Goal: Complete application form

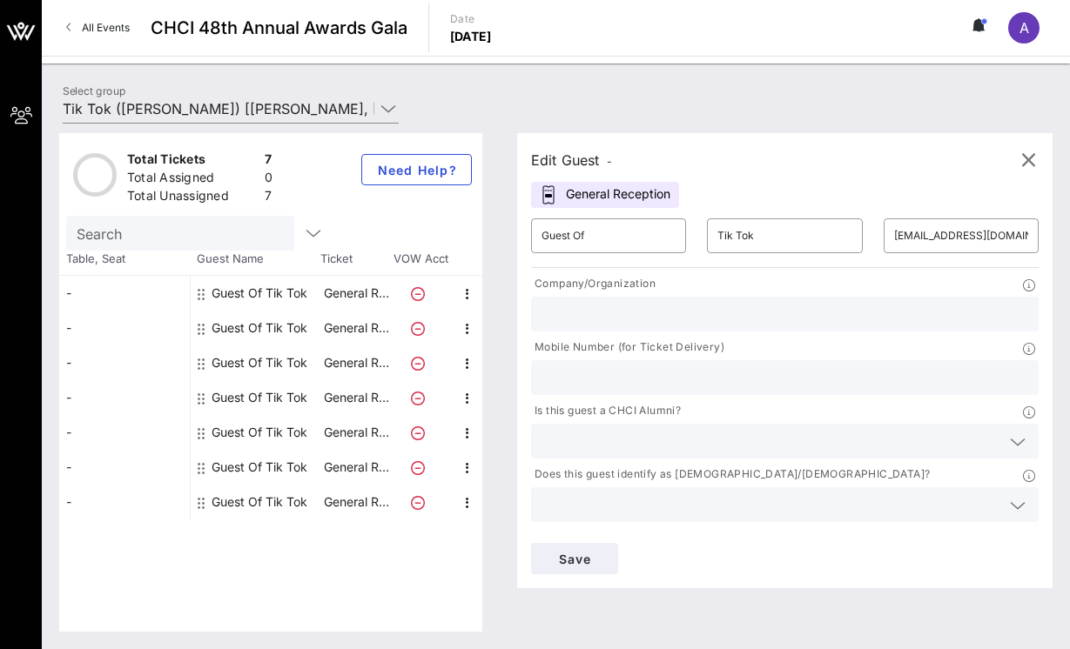
click at [619, 300] on div at bounding box center [784, 314] width 487 height 35
type input "[GEOGRAPHIC_DATA]"
click at [612, 376] on input "text" at bounding box center [784, 377] width 487 height 23
type input "8054025699"
click at [630, 427] on div at bounding box center [784, 441] width 487 height 35
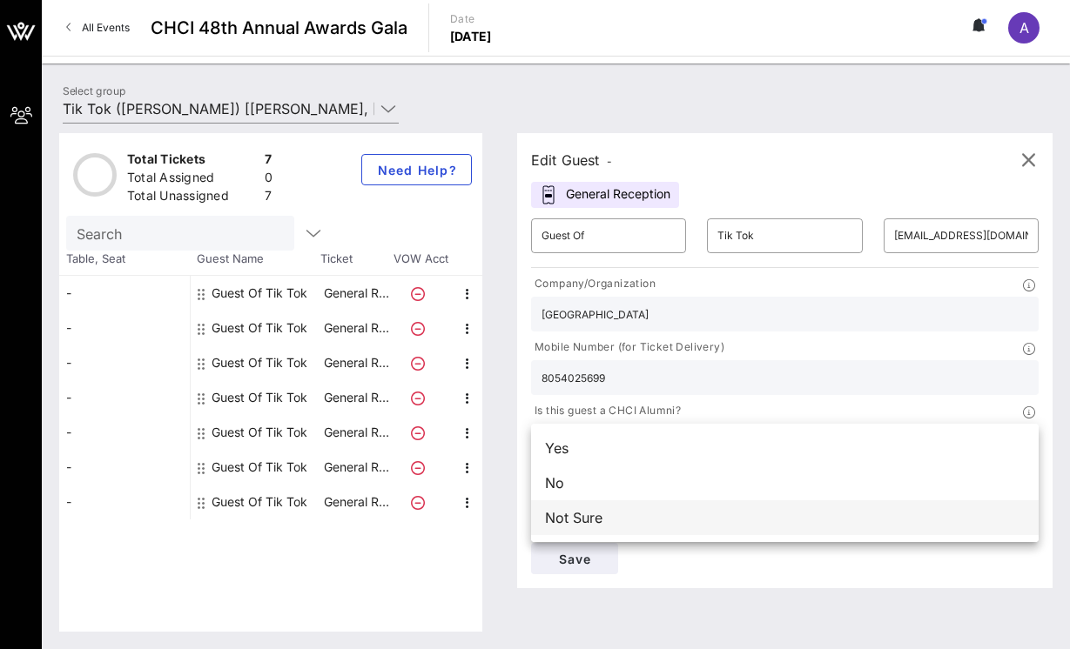
click at [602, 515] on div "Not Sure" at bounding box center [785, 518] width 508 height 35
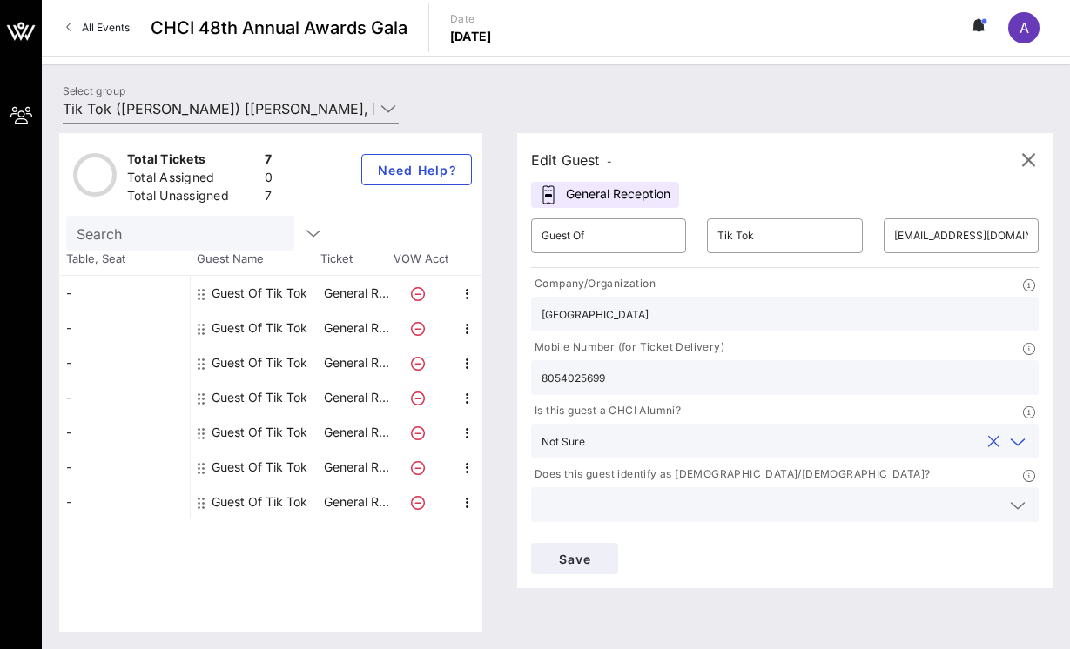
click at [602, 437] on input "text" at bounding box center [785, 441] width 387 height 23
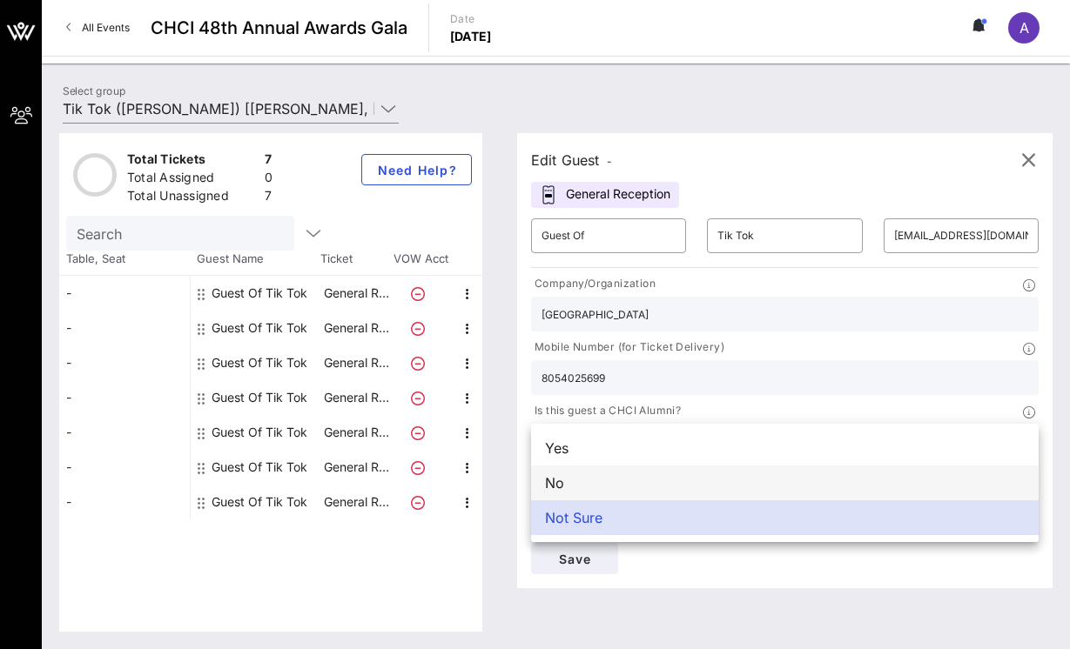
click at [594, 492] on div "No" at bounding box center [785, 483] width 508 height 35
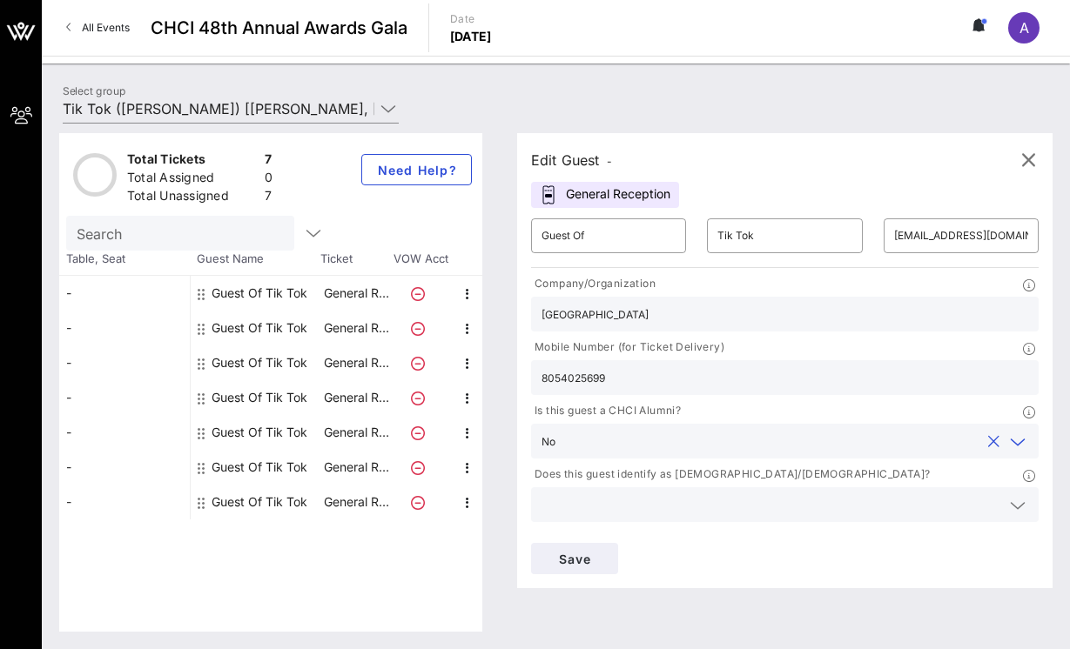
scroll to position [28, 0]
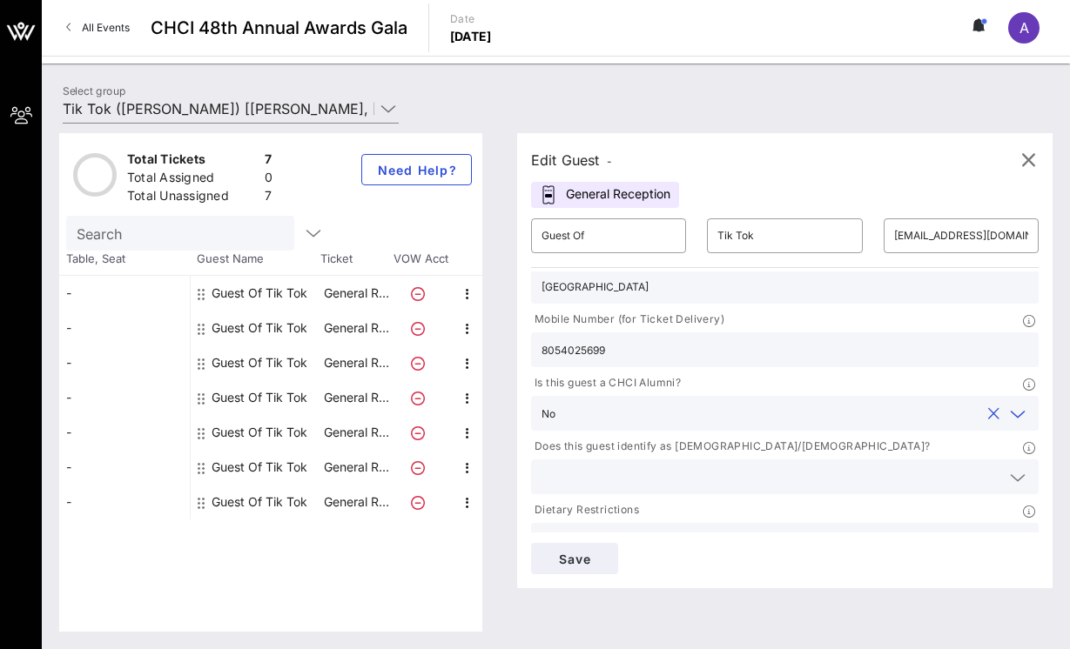
click at [593, 474] on input "text" at bounding box center [770, 477] width 459 height 23
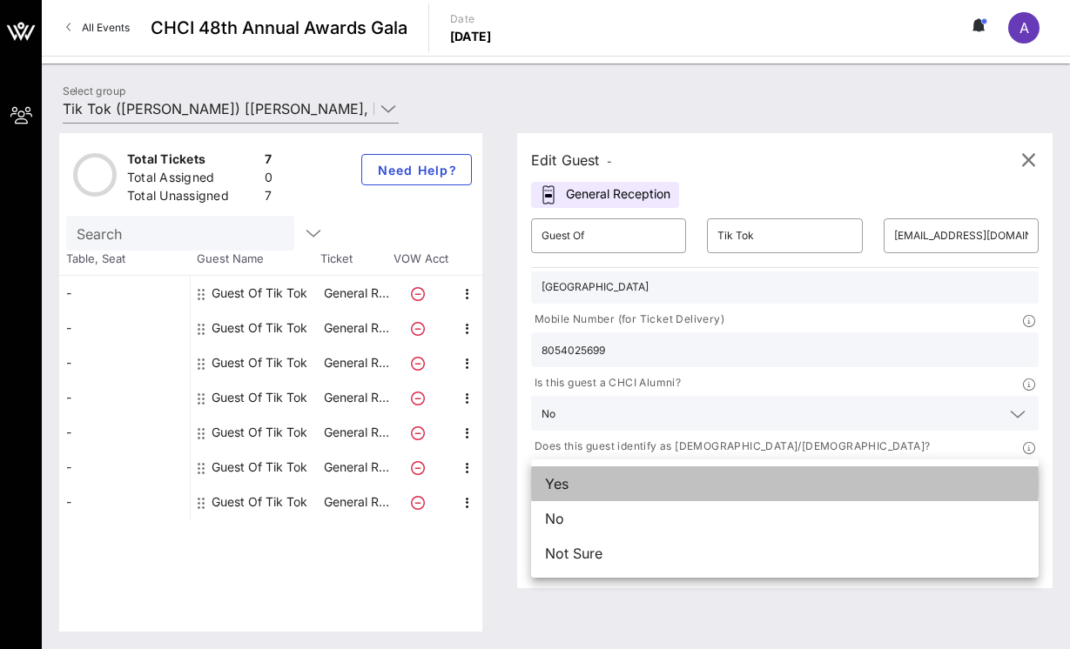
click at [593, 475] on div "Yes" at bounding box center [785, 484] width 508 height 35
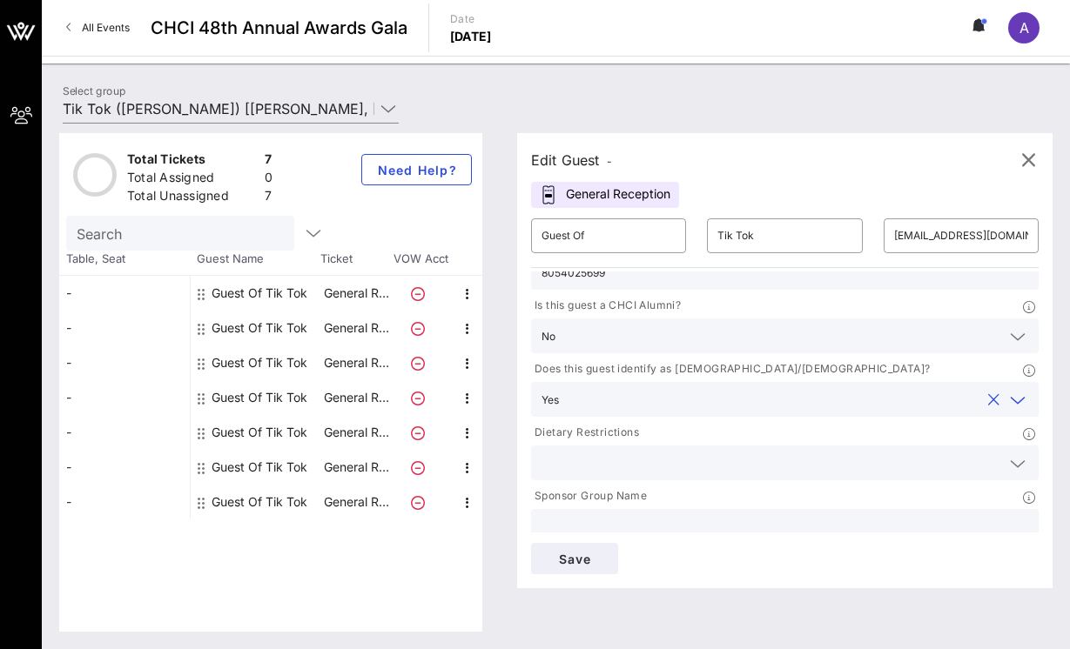
scroll to position [120, 0]
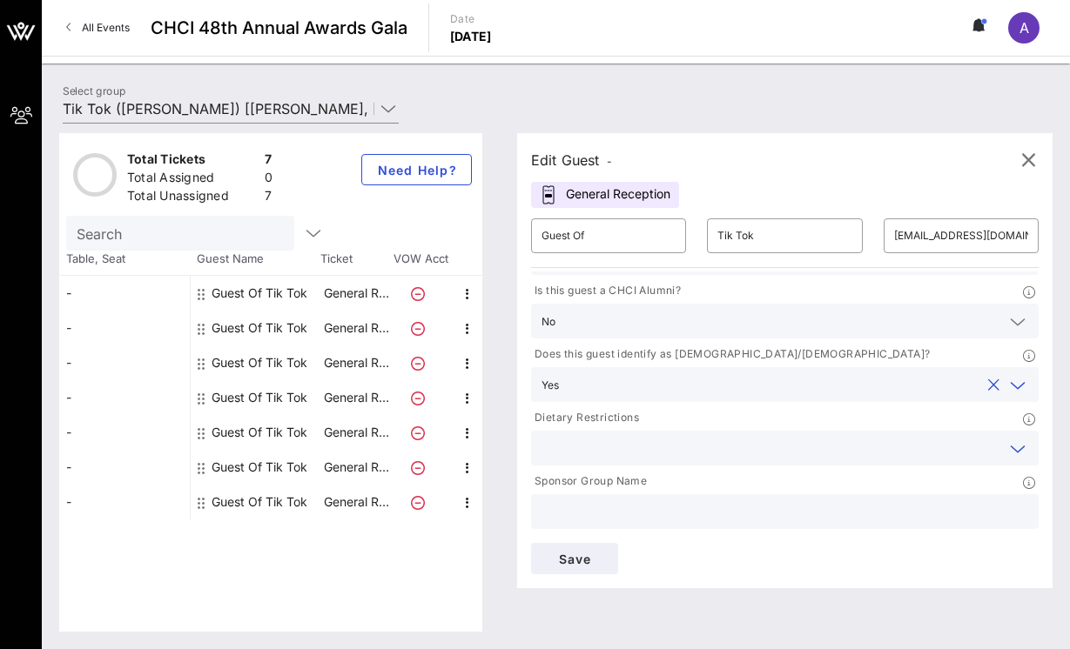
click at [593, 445] on input "text" at bounding box center [770, 448] width 459 height 23
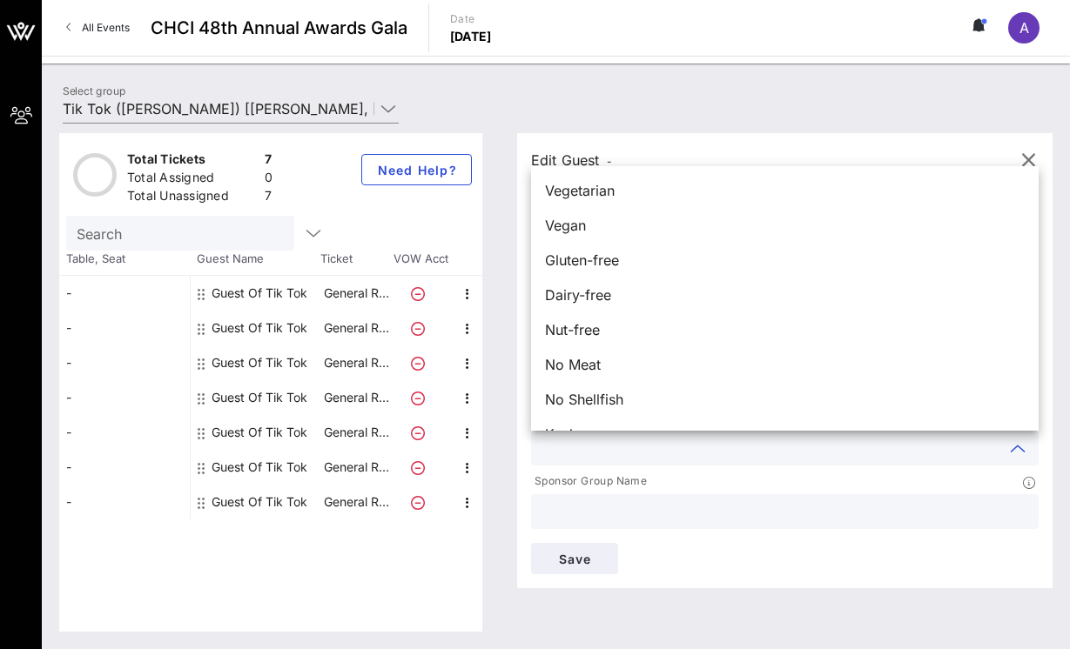
click at [505, 530] on div "Edit Guest - General Reception ​ Guest Of ​ Tik Tok ​ [EMAIL_ADDRESS][DOMAIN_NA…" at bounding box center [776, 382] width 553 height 499
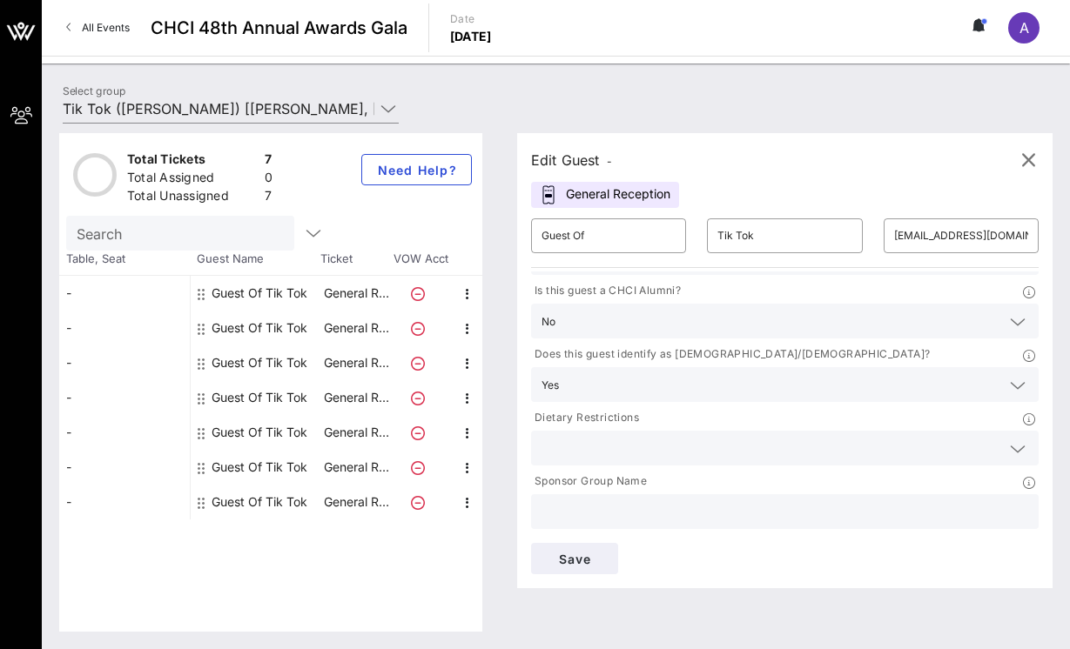
click at [555, 521] on input "text" at bounding box center [784, 512] width 487 height 23
type input "TikTok"
click at [566, 563] on span "Save" at bounding box center [574, 559] width 59 height 15
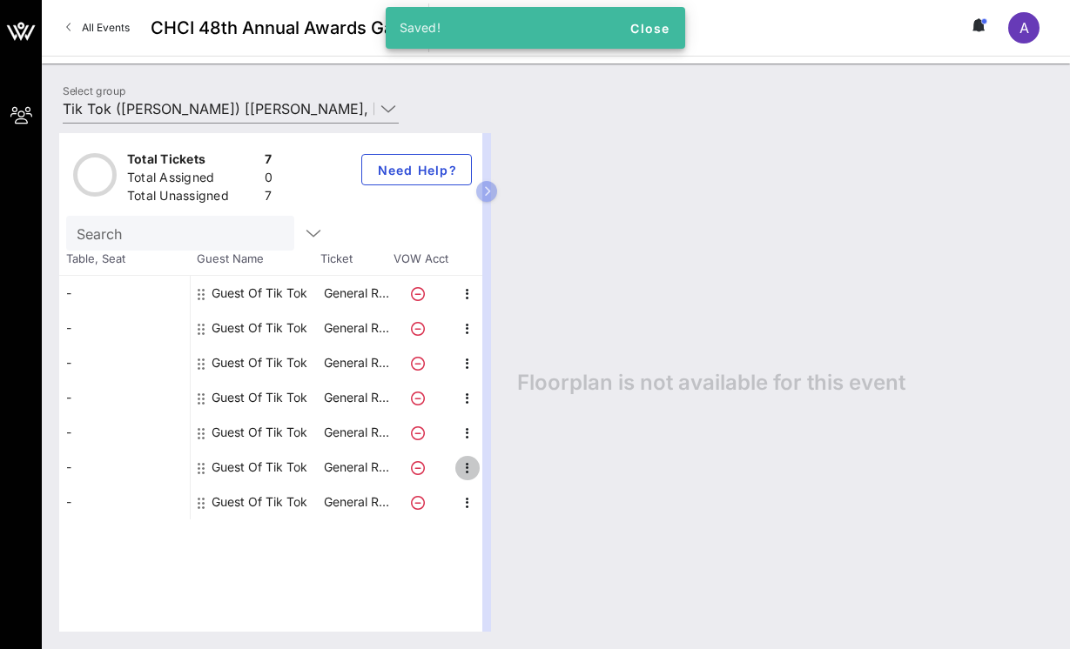
click at [465, 466] on icon "button" at bounding box center [467, 468] width 21 height 21
click at [506, 478] on div "Edit" at bounding box center [511, 474] width 35 height 14
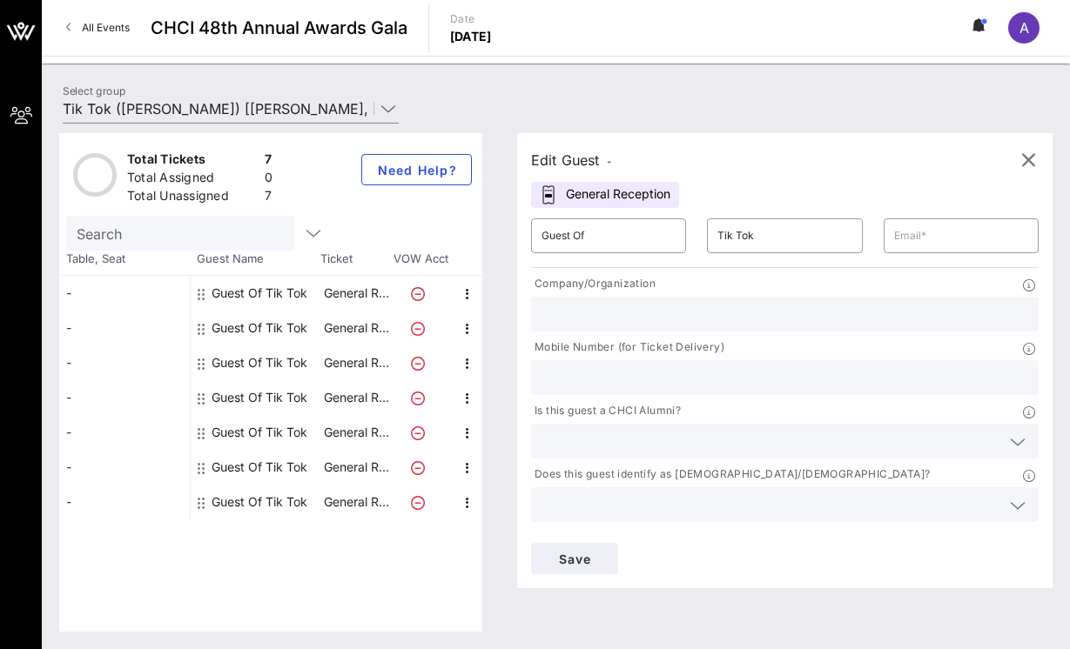
click at [577, 307] on input "text" at bounding box center [784, 314] width 487 height 23
type input "T"
type input "2026042082"
click at [676, 378] on input "text" at bounding box center [784, 377] width 487 height 23
click at [641, 313] on input "2026042082" at bounding box center [784, 314] width 487 height 23
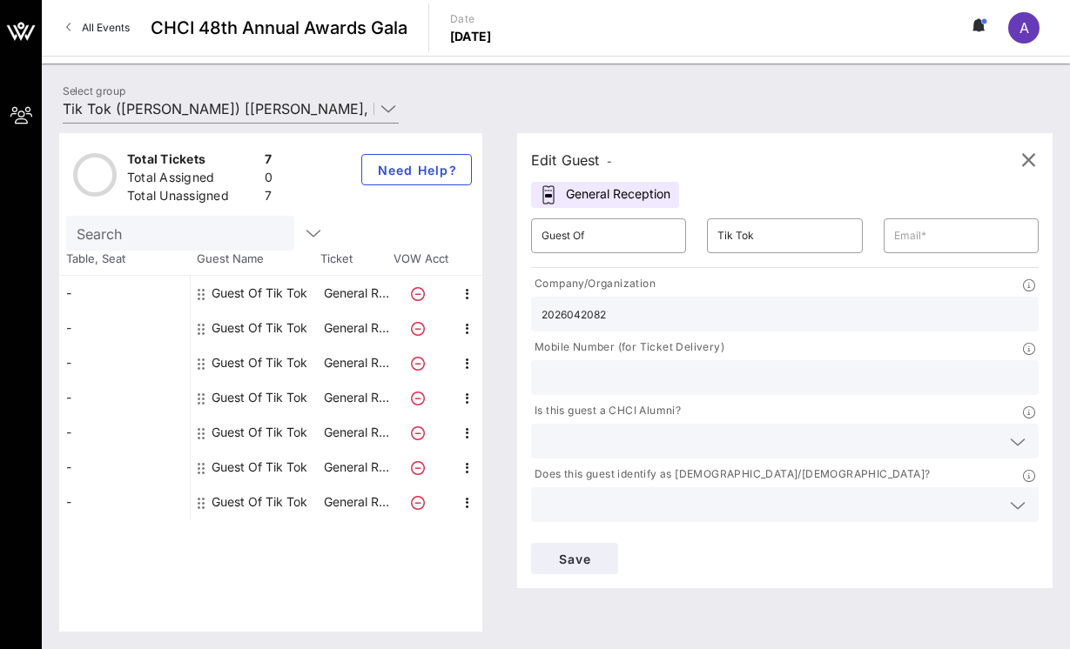
click at [641, 313] on input "2026042082" at bounding box center [784, 314] width 487 height 23
click at [614, 366] on input "text" at bounding box center [784, 377] width 487 height 23
paste input "2026042082"
type input "2026042082"
click at [588, 434] on input "text" at bounding box center [770, 441] width 459 height 23
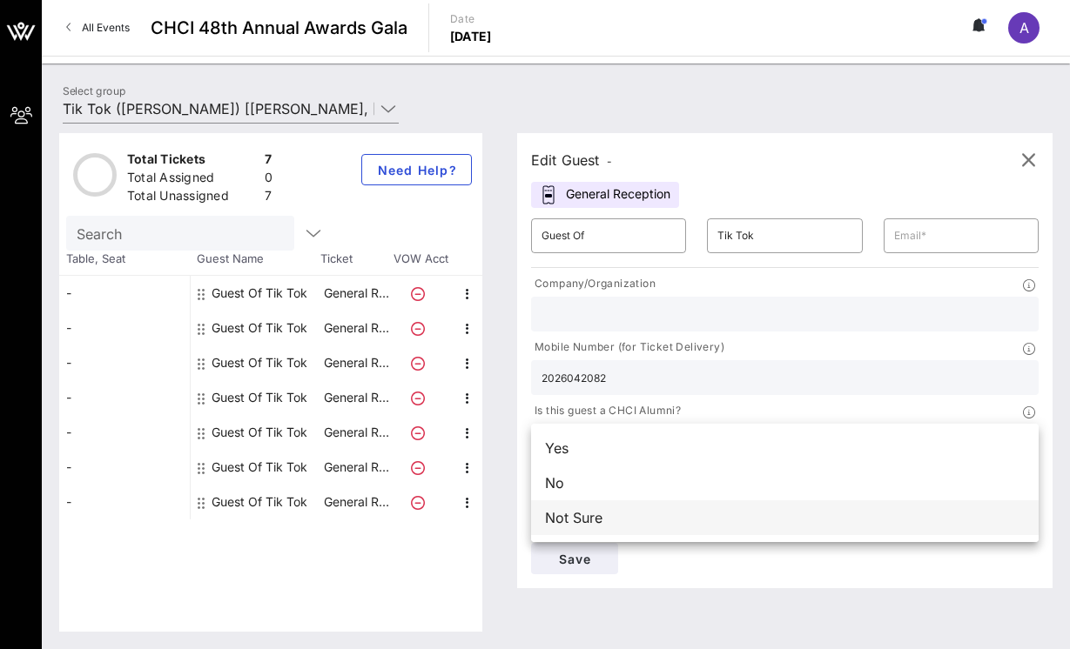
click at [589, 511] on div "Not Sure" at bounding box center [785, 518] width 508 height 35
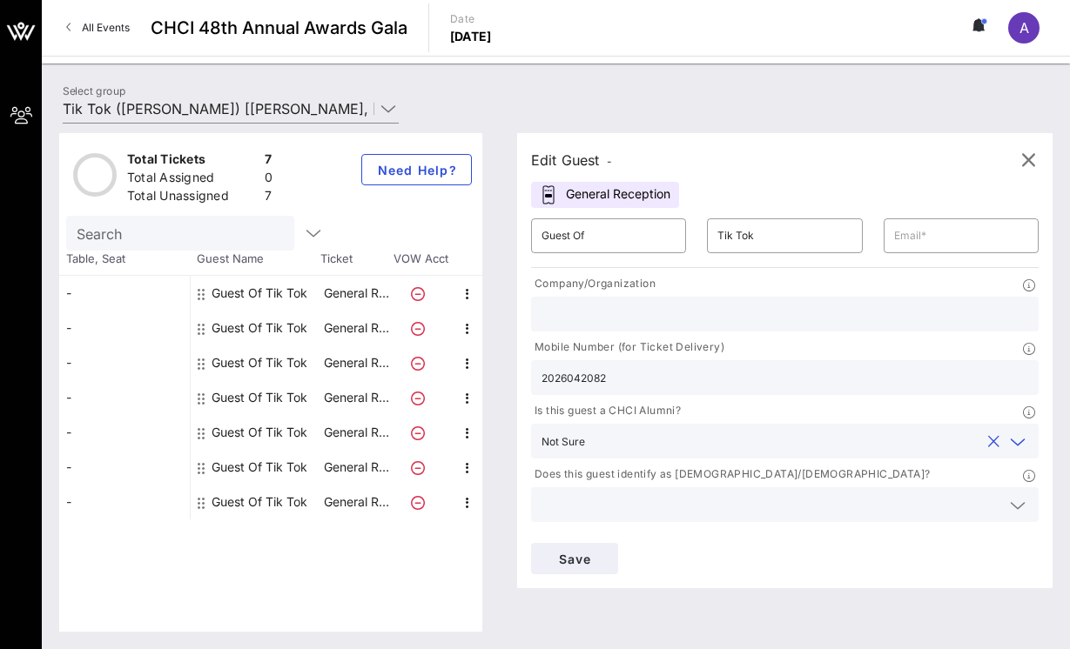
click at [589, 508] on input "text" at bounding box center [770, 505] width 459 height 23
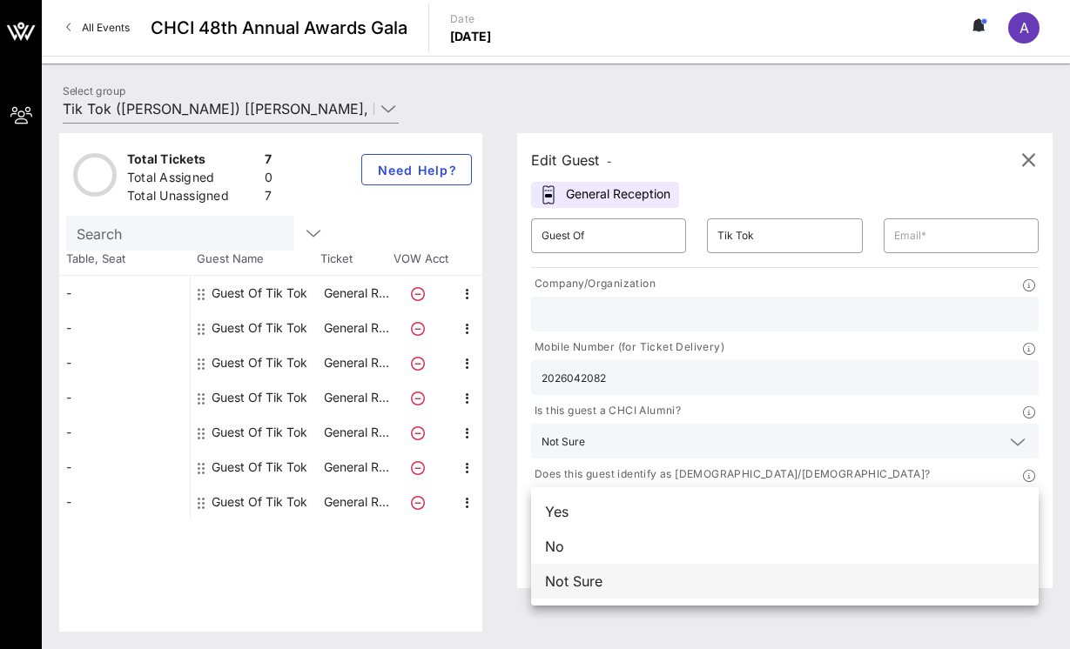
click at [582, 567] on div "Not Sure" at bounding box center [785, 581] width 508 height 35
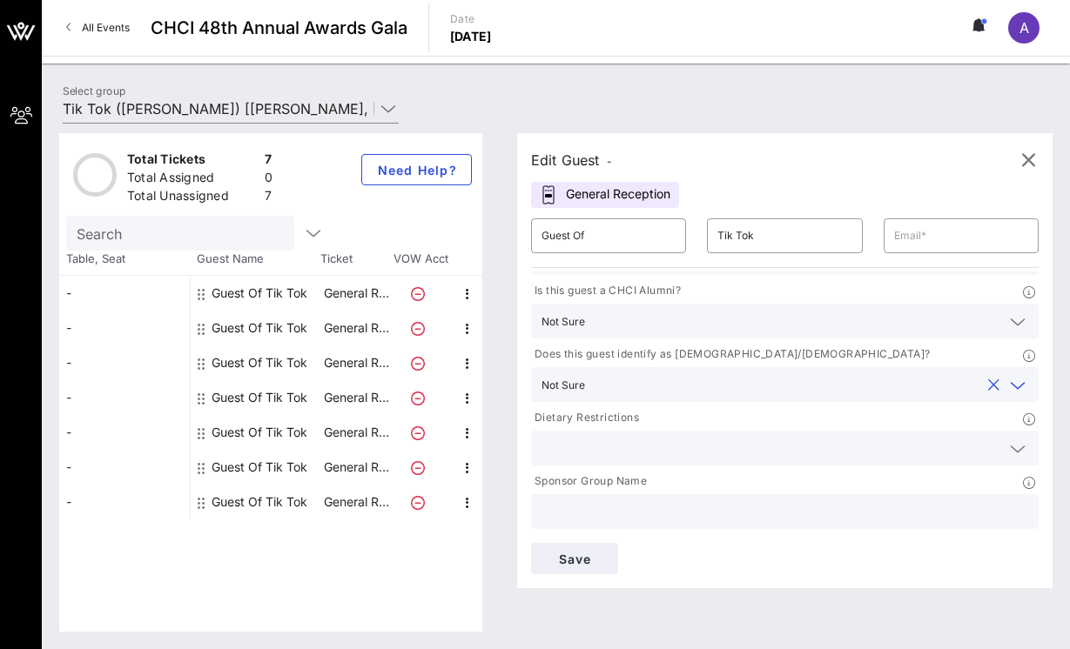
click at [598, 510] on input "text" at bounding box center [784, 512] width 487 height 23
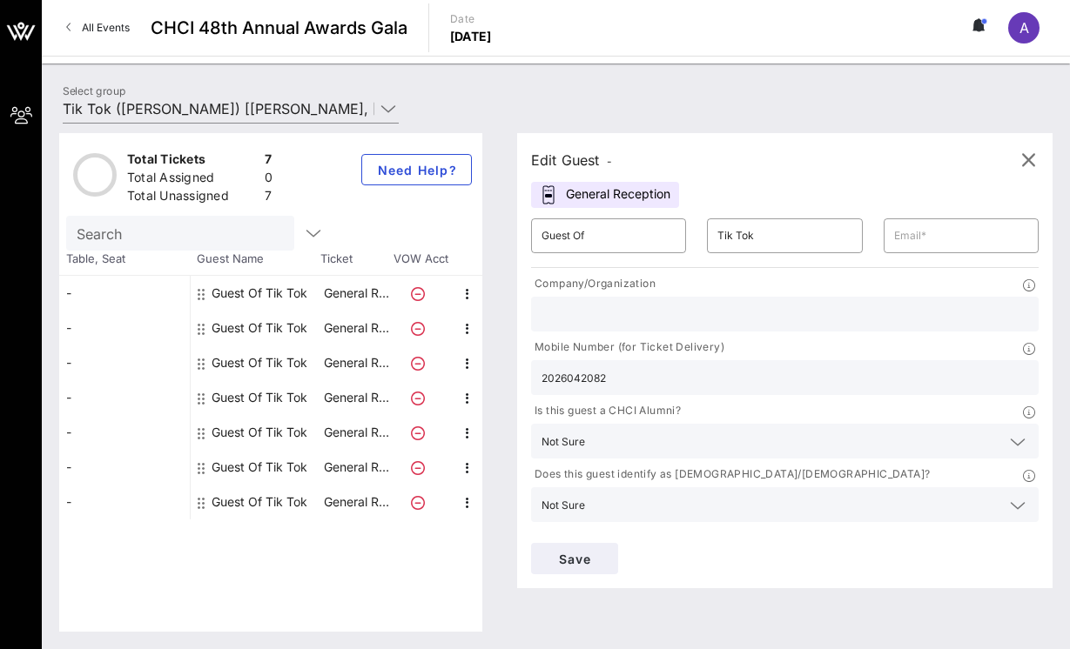
type input "TikTok"
click at [972, 235] on input "text" at bounding box center [961, 236] width 134 height 28
click at [972, 236] on input "text" at bounding box center [961, 236] width 134 height 28
paste input "[PERSON_NAME][EMAIL_ADDRESS][PERSON_NAME][DOMAIN_NAME]"
type input "[PERSON_NAME][EMAIL_ADDRESS][PERSON_NAME][DOMAIN_NAME]"
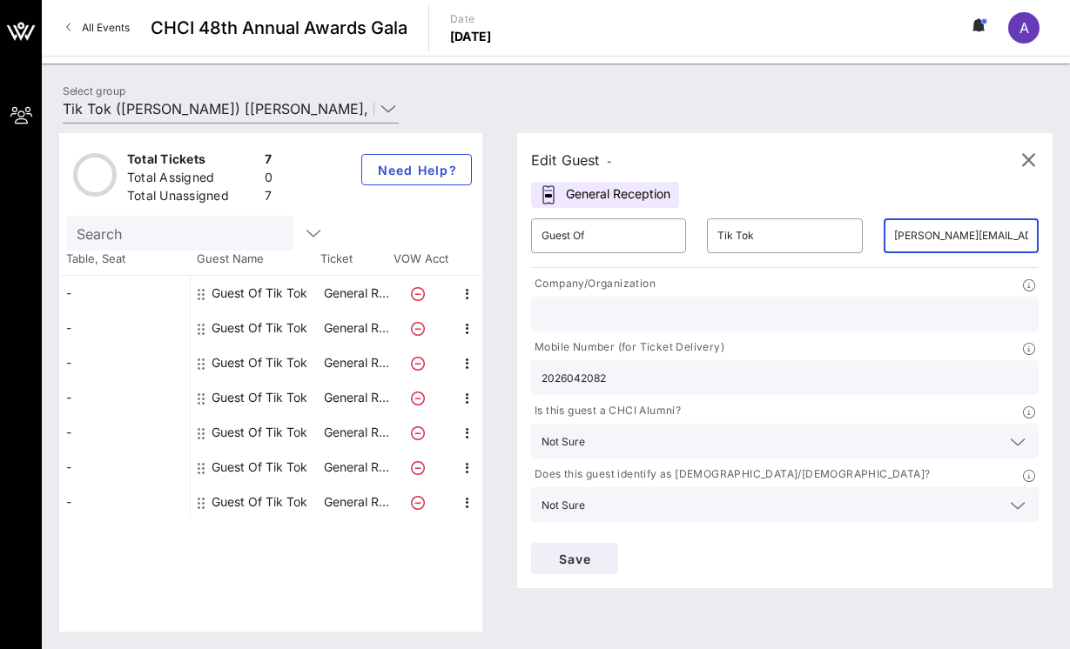
click at [895, 200] on div "Edit Guest - General Reception ​ Guest Of ​ Tik Tok ​ [PERSON_NAME][EMAIL_ADDRE…" at bounding box center [784, 360] width 535 height 455
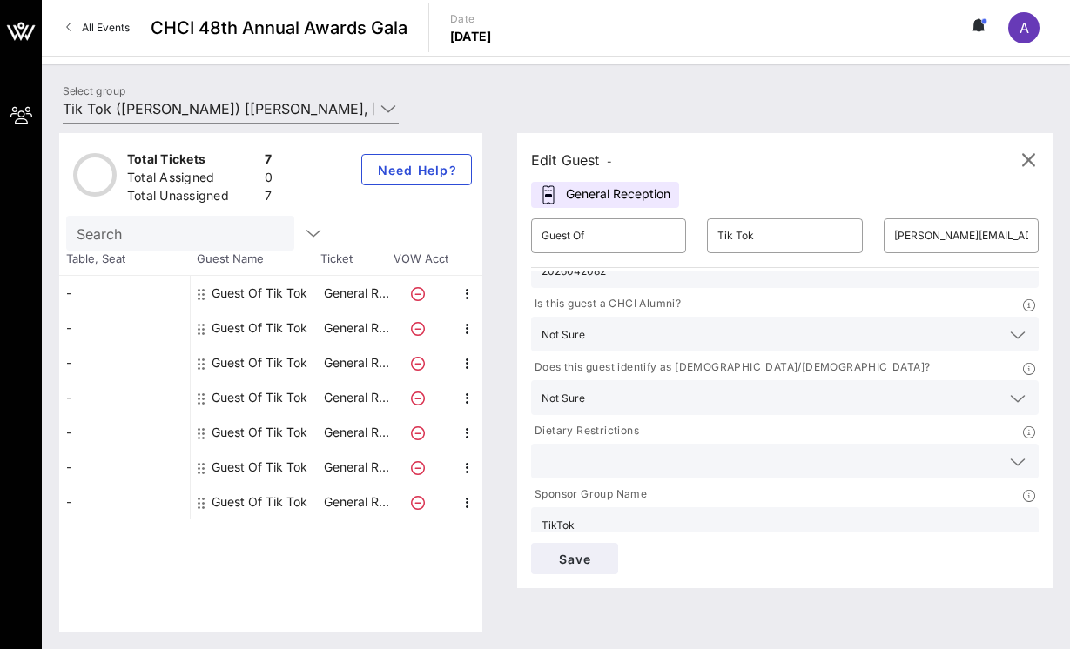
scroll to position [118, 0]
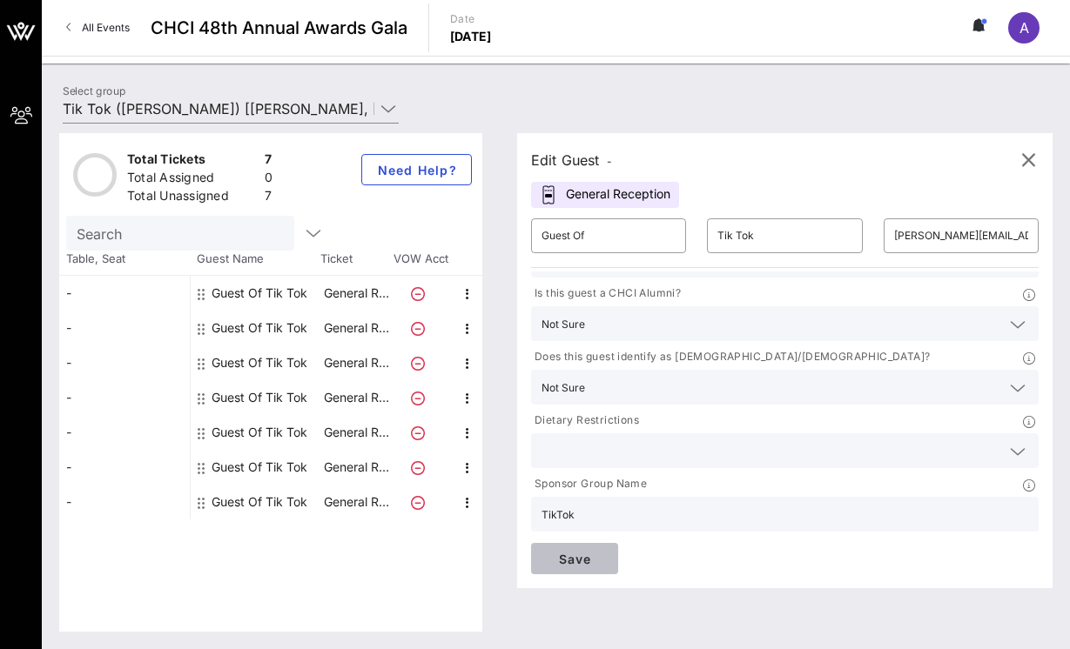
click at [575, 568] on button "Save" at bounding box center [574, 558] width 87 height 31
